Goal: Transaction & Acquisition: Purchase product/service

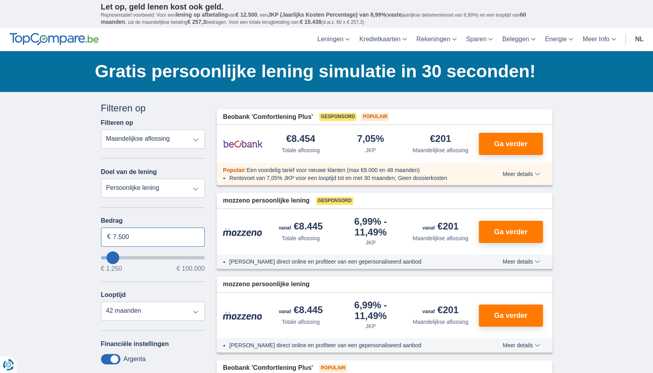
drag, startPoint x: 142, startPoint y: 236, endPoint x: 79, endPoint y: 223, distance: 64.3
type input "50.000"
drag, startPoint x: 79, startPoint y: 223, endPoint x: 82, endPoint y: 228, distance: 5.3
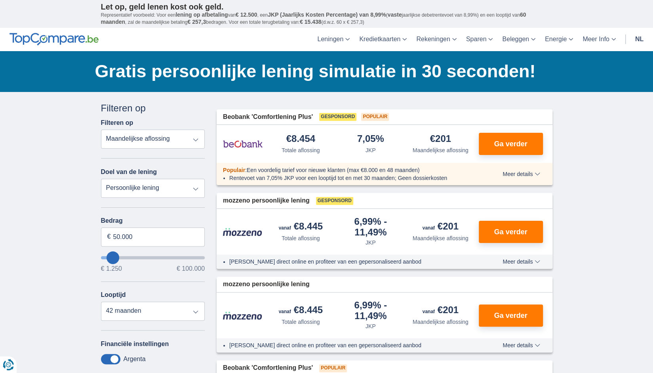
type input "50250"
select select "120"
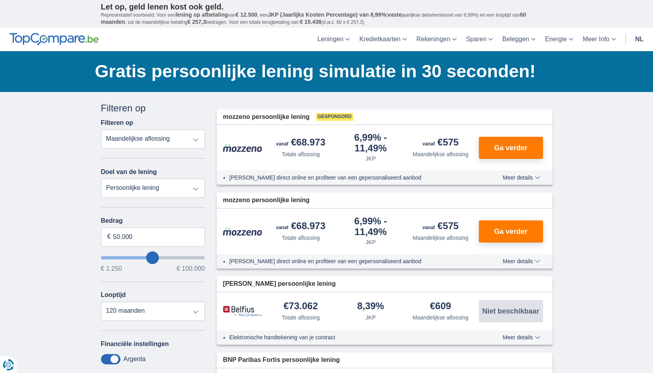
click at [442, 142] on div "€575" at bounding box center [441, 142] width 36 height 11
drag, startPoint x: 442, startPoint y: 141, endPoint x: 458, endPoint y: 143, distance: 16.0
click at [458, 143] on div "€575" at bounding box center [441, 142] width 36 height 11
drag, startPoint x: 138, startPoint y: 238, endPoint x: 86, endPoint y: 233, distance: 51.8
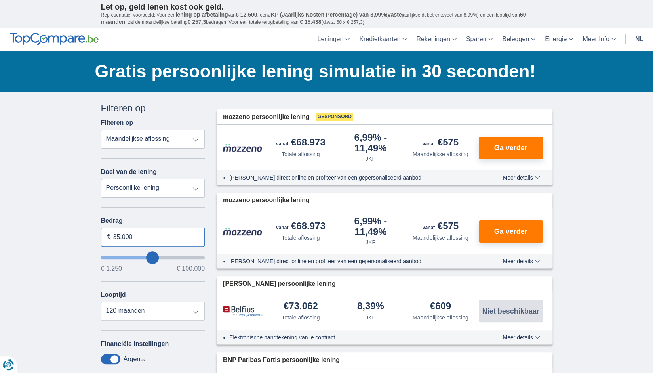
type input "35.000"
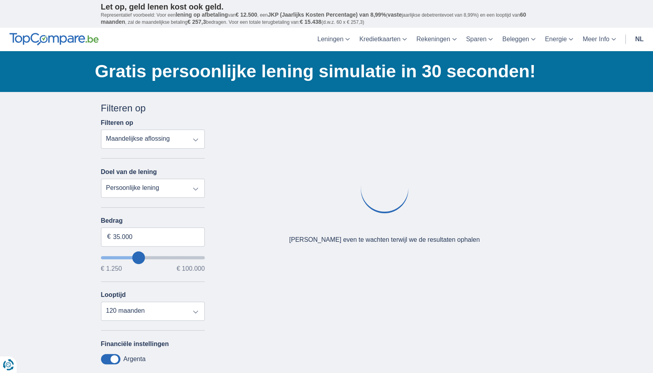
click at [84, 233] on div "× widget.non-eligible-application.title widget.non-eligible-application.text no…" at bounding box center [326, 294] width 653 height 405
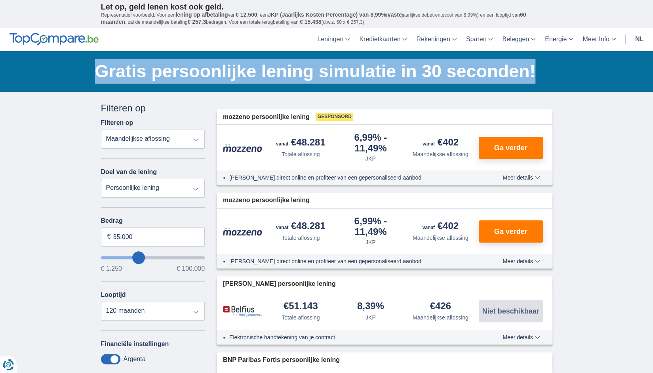
drag, startPoint x: 95, startPoint y: 69, endPoint x: 556, endPoint y: 72, distance: 461.1
click at [556, 72] on div "Gratis persoonlijke lening simulatie in 30 seconden!" at bounding box center [326, 71] width 463 height 25
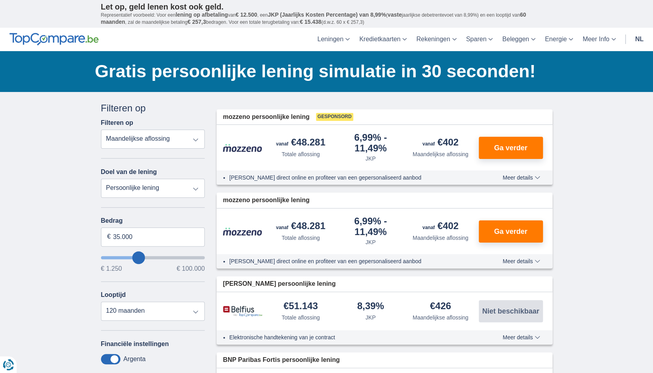
drag, startPoint x: 138, startPoint y: 237, endPoint x: 103, endPoint y: 236, distance: 34.5
click at [103, 236] on input "35.000" at bounding box center [153, 236] width 104 height 19
type input "35250"
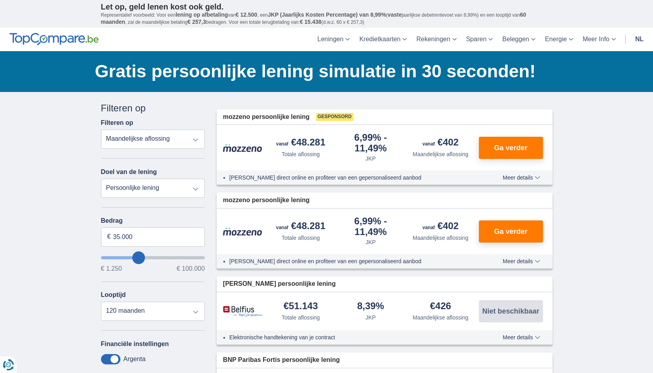
drag, startPoint x: 93, startPoint y: 218, endPoint x: 128, endPoint y: 225, distance: 35.0
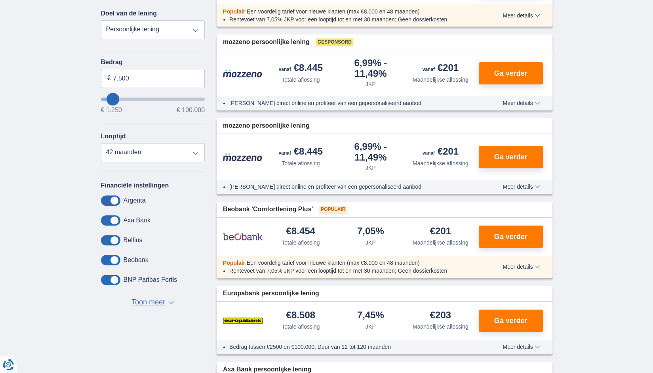
click at [137, 134] on div "Looptijd 12 maanden 18 maanden 24 maanden 30 maanden 36 maanden 42 maanden" at bounding box center [153, 147] width 104 height 29
click at [146, 152] on select "12 maanden 18 maanden 24 maanden 30 maanden 36 maanden 42 maanden" at bounding box center [153, 152] width 104 height 19
type input "9.250"
type input "9250"
type input "10.250"
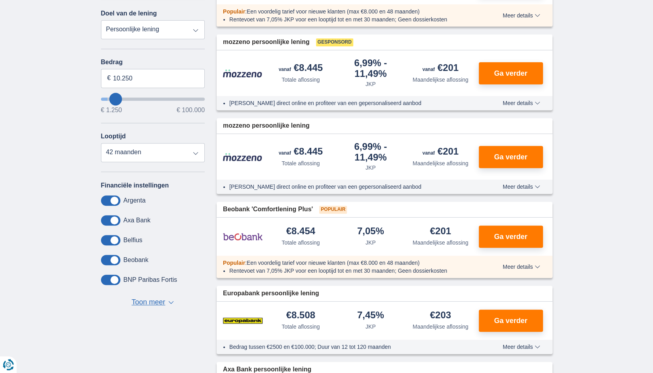
type input "13250"
type input "13.250"
select select "60"
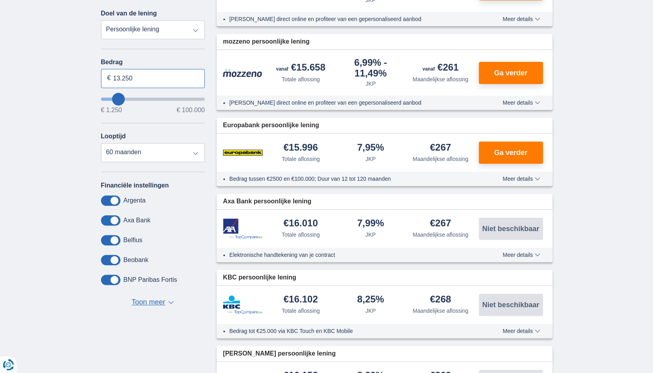
drag, startPoint x: 112, startPoint y: 80, endPoint x: 102, endPoint y: 78, distance: 10.1
click at [102, 78] on input "13.250" at bounding box center [153, 78] width 104 height 19
type input "40.000"
type input "40250"
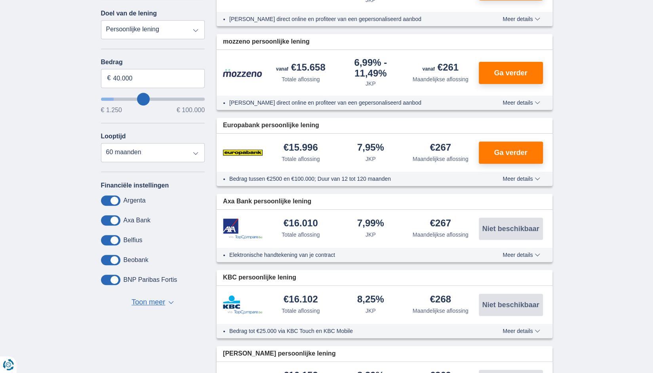
select select "120"
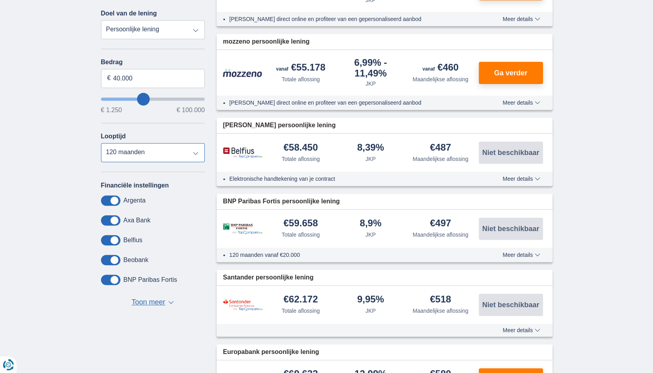
click at [141, 154] on select "12 maanden 18 maanden 24 maanden 30 maanden 36 maanden 42 maanden 48 maanden 60…" at bounding box center [153, 152] width 104 height 19
click at [55, 240] on div "× widget.non-eligible-application.title widget.non-eligible-application.text no…" at bounding box center [326, 224] width 653 height 582
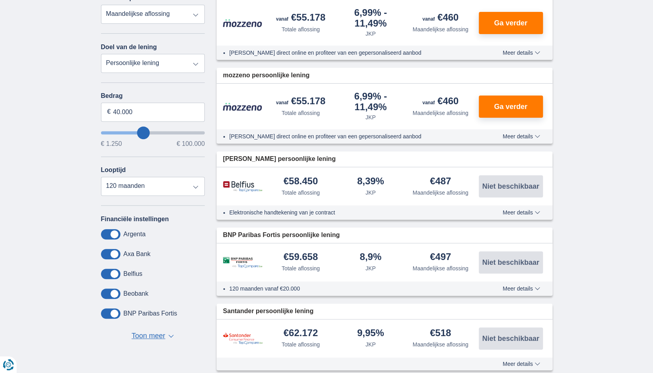
scroll to position [79, 0]
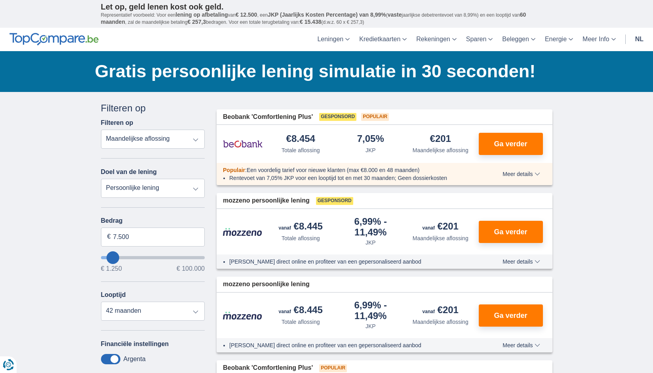
click at [101, 231] on input "7.500" at bounding box center [153, 236] width 104 height 19
type input "45.000"
type input "45250"
select select "120"
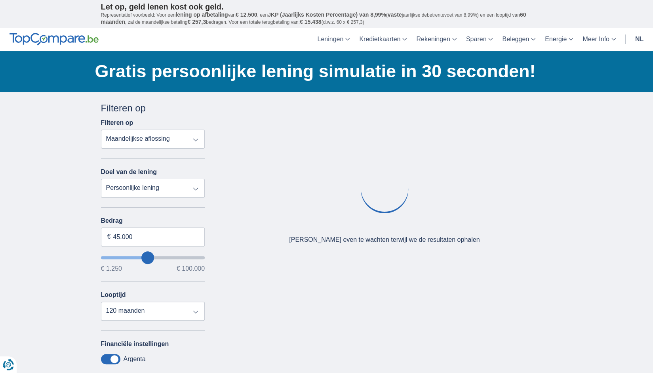
click at [96, 229] on div "Annuleren Filters Filteren op Filteren op Totale aflossing JKP Maandelijkse afl…" at bounding box center [153, 289] width 116 height 377
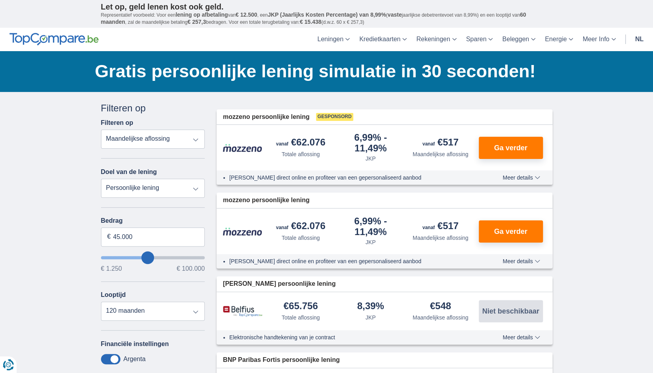
click at [124, 301] on div "Looptijd 12 maanden 18 maanden 24 maanden 30 maanden 36 maanden 42 maanden 48 m…" at bounding box center [153, 305] width 104 height 29
click at [124, 307] on select "12 maanden 18 maanden 24 maanden 30 maanden 36 maanden 42 maanden 48 maanden 60…" at bounding box center [153, 310] width 104 height 19
click at [101, 301] on select "12 maanden 18 maanden 24 maanden 30 maanden 36 maanden 42 maanden 48 maanden 60…" at bounding box center [153, 310] width 104 height 19
drag, startPoint x: 112, startPoint y: 232, endPoint x: 96, endPoint y: 230, distance: 16.0
click at [96, 230] on div "Annuleren Filters Filteren op Filteren op Totale aflossing JKP Maandelijkse afl…" at bounding box center [153, 289] width 116 height 377
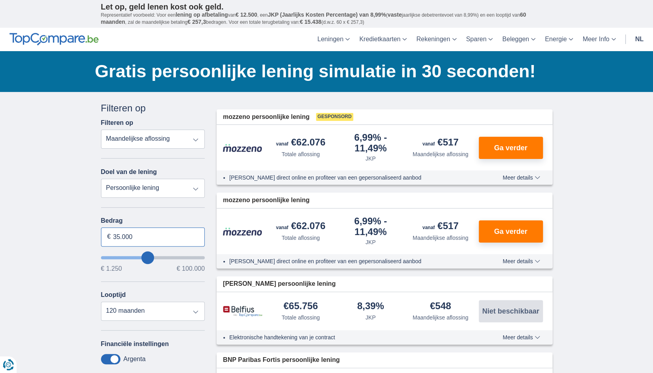
type input "35.000"
type input "35250"
drag, startPoint x: 125, startPoint y: 219, endPoint x: 100, endPoint y: 216, distance: 24.8
click at [100, 216] on div "Annuleren Filters Filteren op Filteren op Totale aflossing JKP Maandelijkse afl…" at bounding box center [153, 289] width 116 height 377
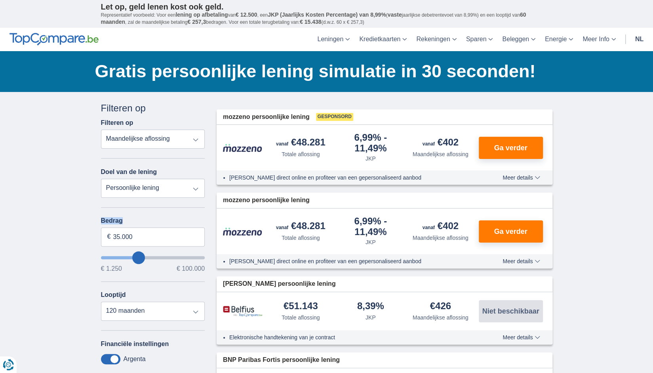
drag, startPoint x: 221, startPoint y: 116, endPoint x: 311, endPoint y: 118, distance: 89.9
click at [311, 118] on div "mozzeno persoonlijke lening Gesponsord" at bounding box center [385, 116] width 336 height 15
click at [504, 149] on span "Ga verder" at bounding box center [510, 147] width 33 height 7
